Goal: Task Accomplishment & Management: Complete application form

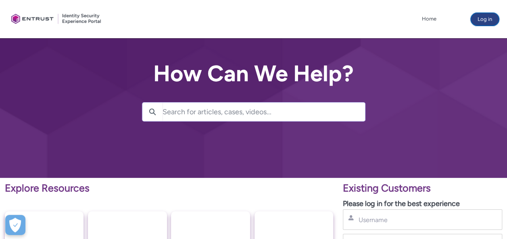
click at [483, 19] on button "Log in" at bounding box center [484, 19] width 28 height 13
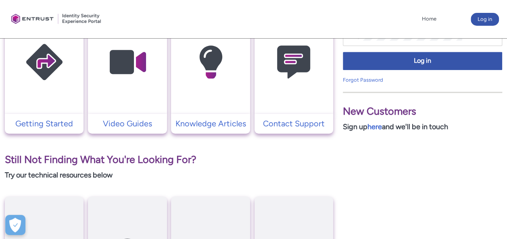
scroll to position [209, 0]
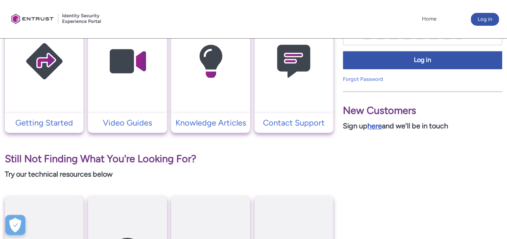
click at [381, 125] on link "here" at bounding box center [374, 126] width 15 height 9
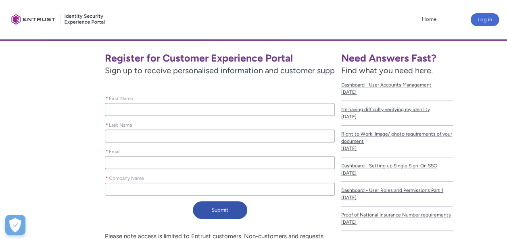
scroll to position [141, 0]
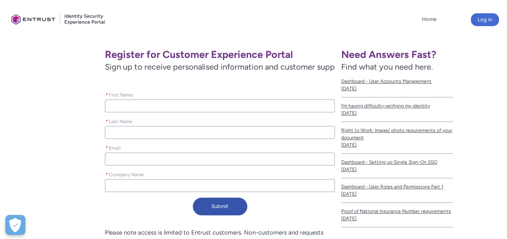
click at [114, 108] on input "* First Name" at bounding box center [220, 106] width 230 height 13
type lightning-primitive-input-simple "Frans"
type lightning-primitive-input-simple "Mokonyane"
type lightning-primitive-input-simple "brincomokonyane@gmail.com"
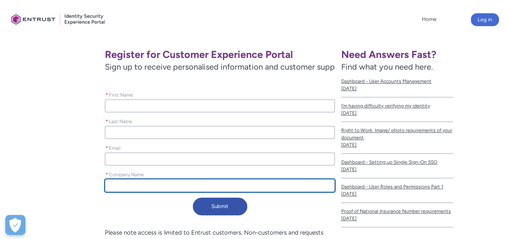
type lightning-primitive-input-simple "Frans Mokonyane"
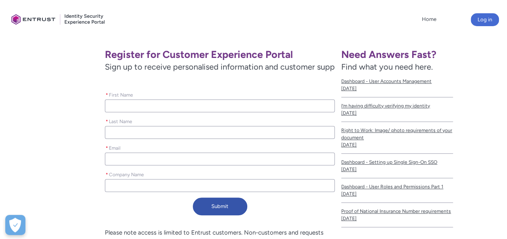
type input "Frans"
type input "Mokonyane"
type input "brincomokonyane@gmail.com"
type input "Frans Mokonyane"
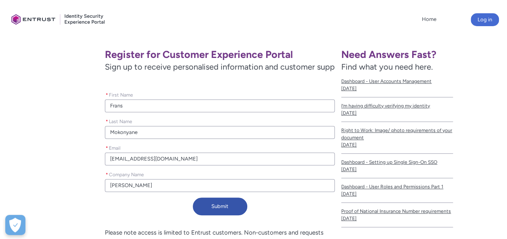
drag, startPoint x: 155, startPoint y: 191, endPoint x: 29, endPoint y: 185, distance: 125.9
click at [29, 185] on div "Register for Customer Experience Portal Sign up to receive personalised informa…" at bounding box center [170, 132] width 328 height 176
type lightning-primitive-input-simple "b"
type input "b"
type lightning-primitive-input-simple "bR"
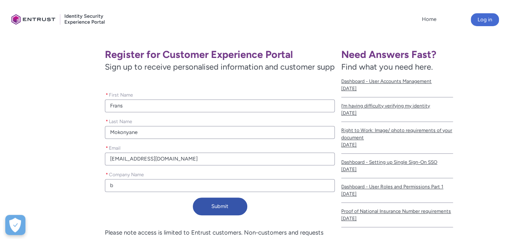
type input "bR"
type lightning-primitive-input-simple "bRE"
type input "bRE"
type lightning-primitive-input-simple "bREE"
type input "bREE"
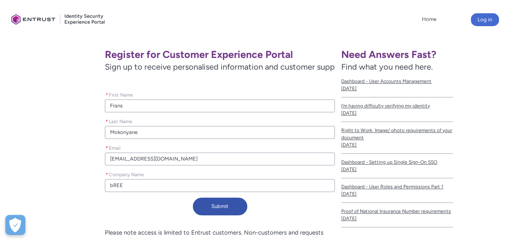
type lightning-primitive-input-simple "bREE"
type input "bREE"
type lightning-primitive-input-simple "bREE"
type input "bREE"
type lightning-primitive-input-simple "bRE"
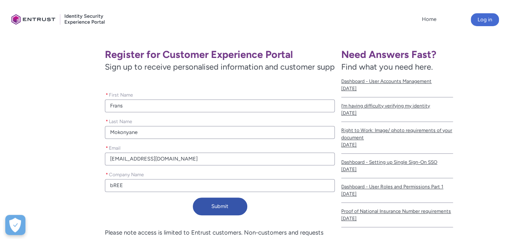
type input "bRE"
type lightning-primitive-input-simple "bR"
type input "bR"
type lightning-primitive-input-simple "b"
type input "b"
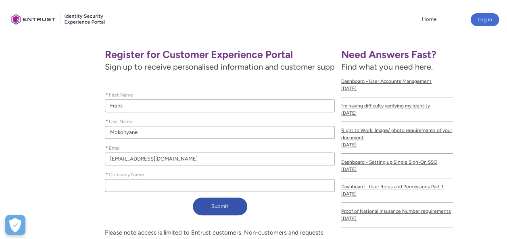
type lightning-primitive-input-simple "B"
type input "B"
type lightning-primitive-input-simple "BR"
type input "BR"
type lightning-primitive-input-simple "BRE"
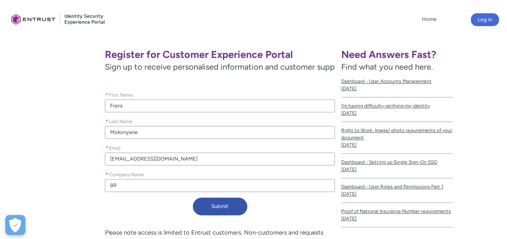
type input "BRE"
type lightning-primitive-input-simple "BREE"
type input "BREE"
type lightning-primitive-input-simple "BREE"
type input "BREE"
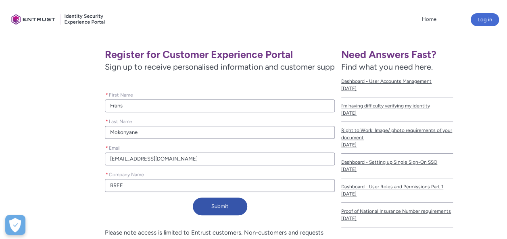
type lightning-primitive-input-simple "Bree Developers"
type input "Bree Developers"
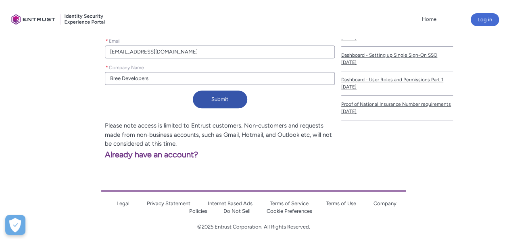
scroll to position [250, 0]
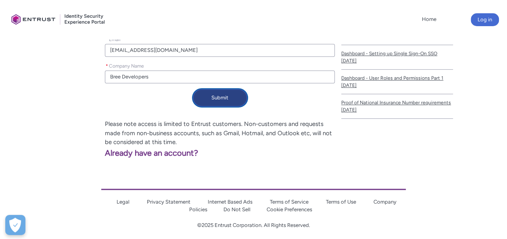
click at [205, 98] on button "Submit" at bounding box center [220, 98] width 54 height 18
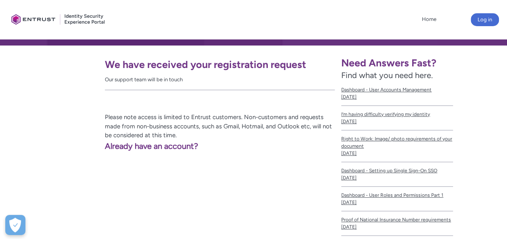
scroll to position [132, 0]
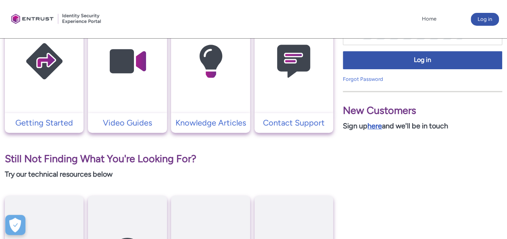
click at [378, 126] on link "here" at bounding box center [374, 126] width 15 height 9
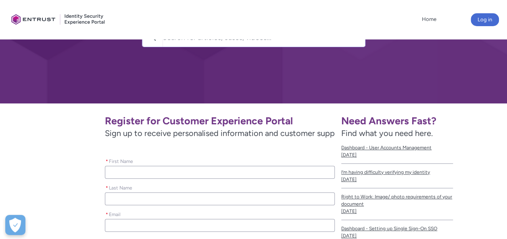
scroll to position [115, 0]
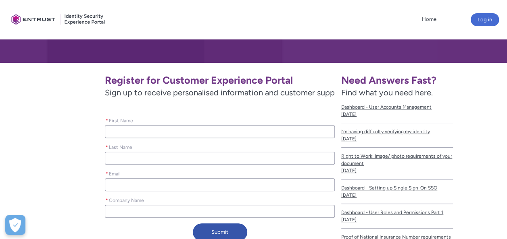
click at [139, 131] on input "* First Name" at bounding box center [220, 131] width 230 height 13
type lightning-primitive-input-simple "Frans"
type input "Frans"
type lightning-primitive-input-simple "Mokonyane"
type lightning-primitive-input-simple "[EMAIL_ADDRESS][DOMAIN_NAME]"
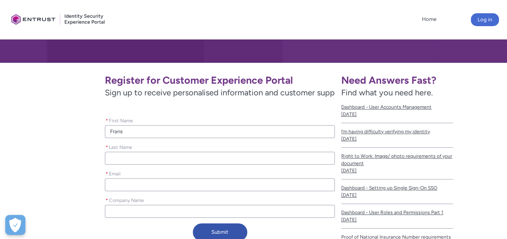
type lightning-primitive-input-simple "BREE"
type input "Mokonyane"
type input "[EMAIL_ADDRESS][DOMAIN_NAME]"
type input "BREE"
click at [142, 212] on input "BREE" at bounding box center [220, 211] width 230 height 13
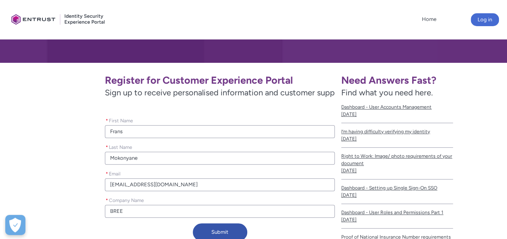
type lightning-primitive-input-simple "BREE"
type input "BREE"
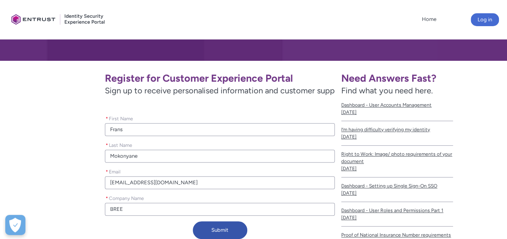
click at [142, 210] on input "BREE" at bounding box center [220, 209] width 230 height 13
type lightning-primitive-input-simple "Bree Developers"
type input "Bree Developers"
click at [174, 181] on input "[EMAIL_ADDRESS][DOMAIN_NAME]" at bounding box center [220, 183] width 230 height 13
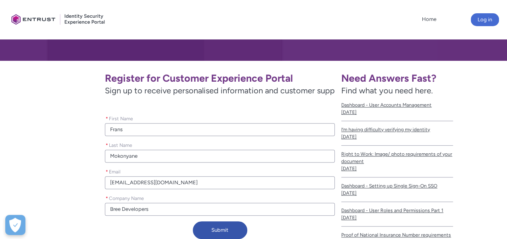
click at [174, 181] on input "[EMAIL_ADDRESS][DOMAIN_NAME]" at bounding box center [220, 183] width 230 height 13
type lightning-primitive-input-simple "B"
type input "B"
type lightning-primitive-input-simple "BR"
type input "BR"
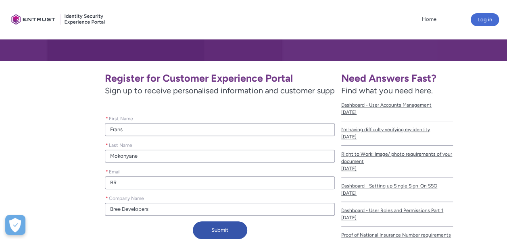
type lightning-primitive-input-simple "BRE"
type input "BRE"
type lightning-primitive-input-simple "BREE"
type input "BREE"
type lightning-primitive-input-simple "bree@breeaihub.com"
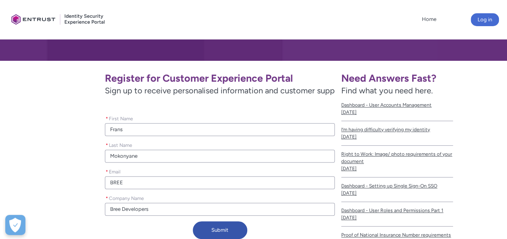
type input "bree@breeaihub.com"
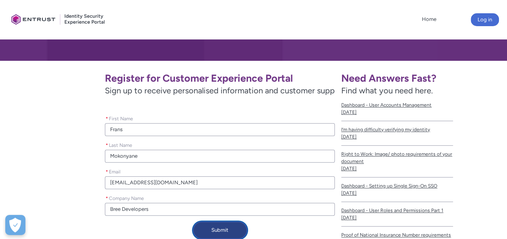
click at [210, 235] on button "Submit" at bounding box center [220, 231] width 54 height 18
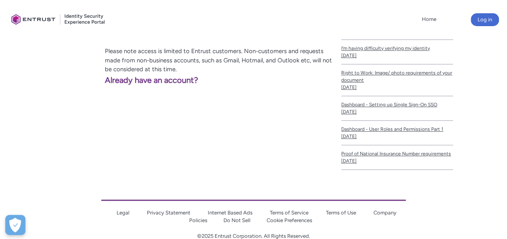
scroll to position [214, 0]
